Goal: Task Accomplishment & Management: Manage account settings

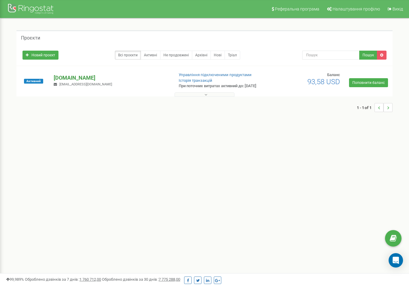
click at [74, 78] on p "[DOMAIN_NAME]" at bounding box center [111, 78] width 115 height 8
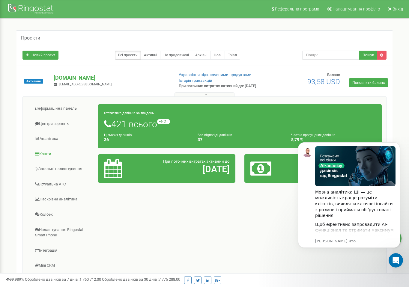
scroll to position [30, 0]
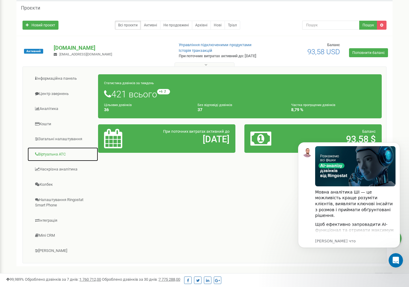
click at [64, 159] on link "Віртуальна АТС" at bounding box center [62, 154] width 71 height 15
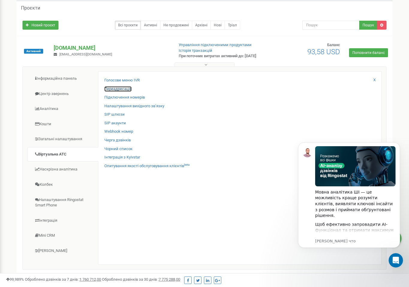
click at [122, 92] on link "Переадресація" at bounding box center [117, 89] width 27 height 6
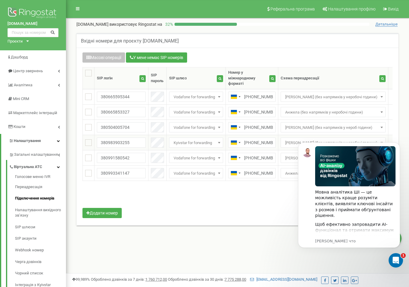
click at [315, 143] on div "Мовна аналітика ШІ — це можливість краще розуміти клієнтів, виявляти ключові ін…" at bounding box center [349, 195] width 102 height 106
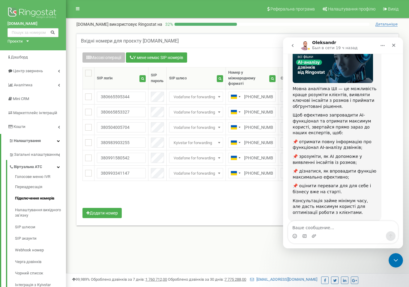
scroll to position [59, 0]
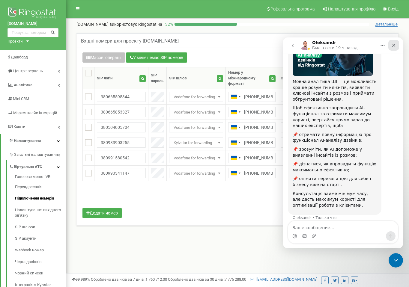
click at [394, 43] on icon "Закрыть" at bounding box center [393, 45] width 5 height 5
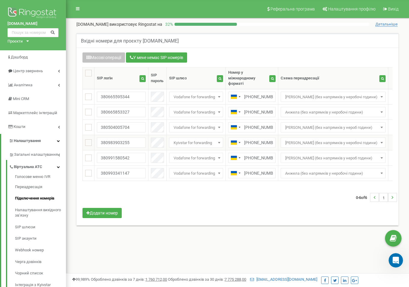
click at [306, 142] on span "[PERSON_NAME] (без напрямків у неробочі години)" at bounding box center [333, 143] width 101 height 8
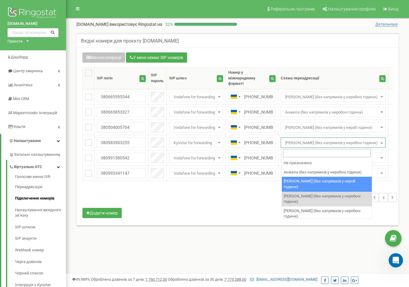
select select "174444"
